Goal: Obtain resource: Obtain resource

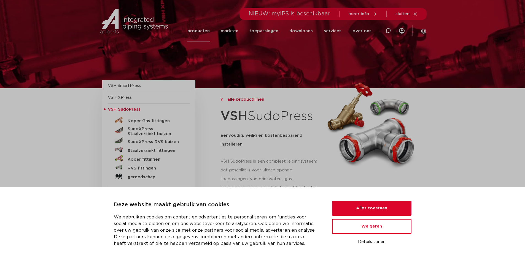
click at [282, 145] on p "eenvoudig, veilig en kostenbesparend installeren" at bounding box center [270, 140] width 100 height 18
click at [369, 210] on button "Alles toestaan" at bounding box center [371, 208] width 79 height 15
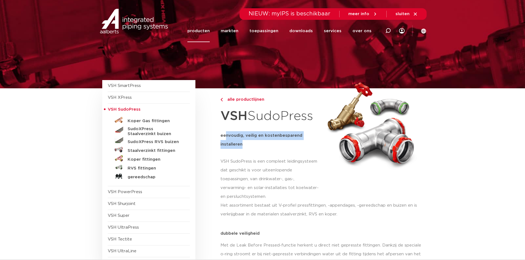
drag, startPoint x: 225, startPoint y: 134, endPoint x: 263, endPoint y: 150, distance: 41.1
click at [263, 150] on div "eenvoudig, veilig en kostenbesparend installeren" at bounding box center [270, 141] width 100 height 21
click at [133, 131] on h5 "SudoXPress Staalverzinkt buizen" at bounding box center [155, 132] width 55 height 10
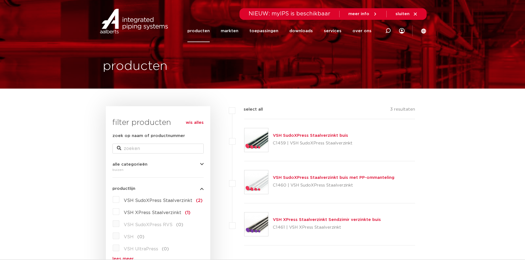
click at [302, 136] on link "VSH SudoXPress Staalverzinkt buis" at bounding box center [310, 136] width 75 height 4
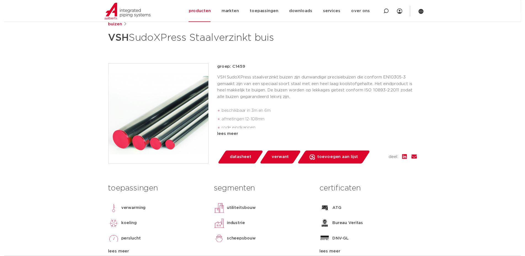
scroll to position [83, 0]
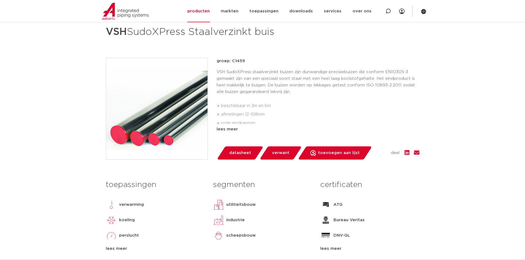
click at [246, 156] on span "datasheet" at bounding box center [240, 153] width 22 height 9
